Goal: Ask a question

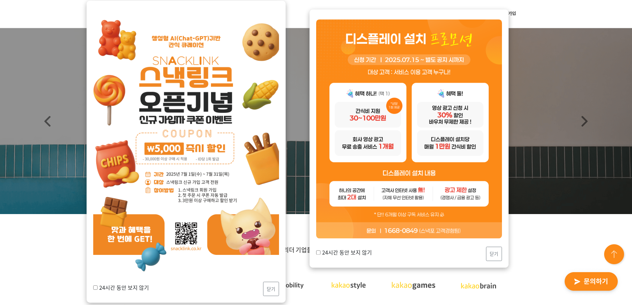
click at [137, 287] on label "24시간 동안 보지 않기" at bounding box center [121, 287] width 56 height 8
click at [98, 287] on input "24시간 동안 보지 않기" at bounding box center [95, 287] width 4 height 4
checkbox input "true"
click at [276, 290] on button "닫기" at bounding box center [271, 289] width 16 height 14
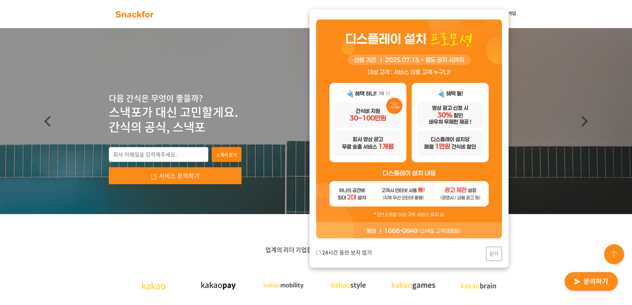
click at [324, 250] on label "24시간 동안 보지 않기" at bounding box center [344, 252] width 56 height 8
click at [320, 250] on input "24시간 동안 보지 않기" at bounding box center [318, 252] width 4 height 4
checkbox input "true"
click at [492, 251] on button "닫기" at bounding box center [494, 253] width 16 height 14
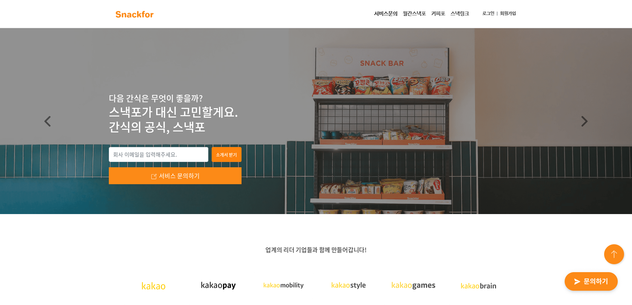
click at [594, 279] on img "button" at bounding box center [591, 281] width 65 height 31
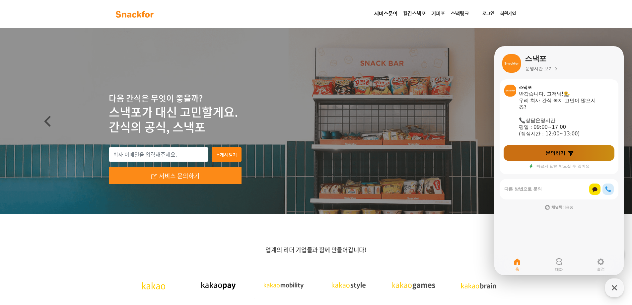
click at [547, 146] on link "문의하기" at bounding box center [558, 153] width 111 height 16
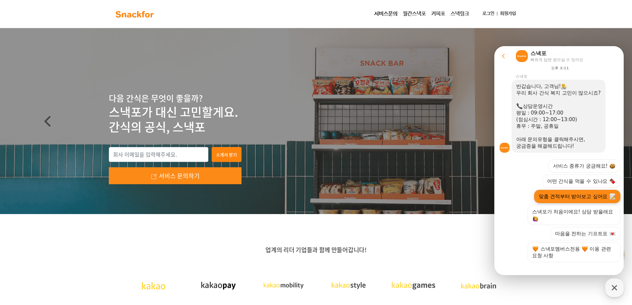
scroll to position [89, 0]
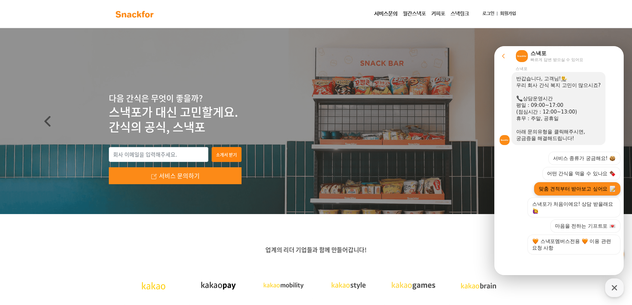
click at [556, 183] on button "맞춤 견적부터 받아보고 싶어요" at bounding box center [577, 188] width 86 height 13
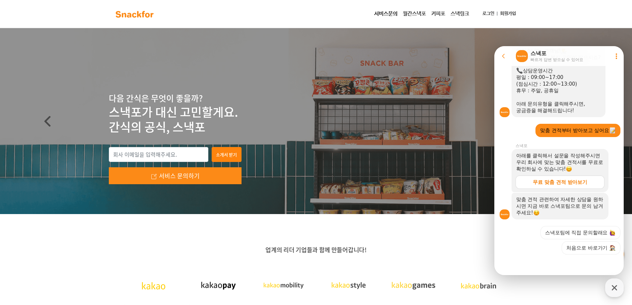
scroll to position [117, 0]
click at [558, 181] on div "무료 맞춤 견적 받아보기" at bounding box center [560, 182] width 54 height 7
